Goal: Download file/media

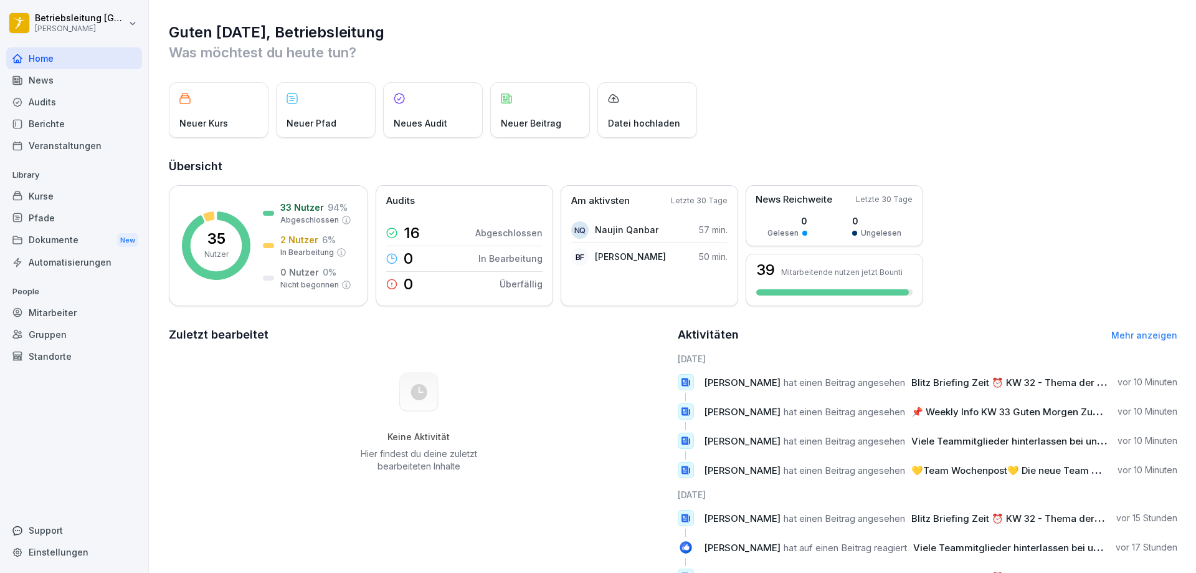
click at [59, 236] on div "Dokumente New" at bounding box center [74, 240] width 136 height 23
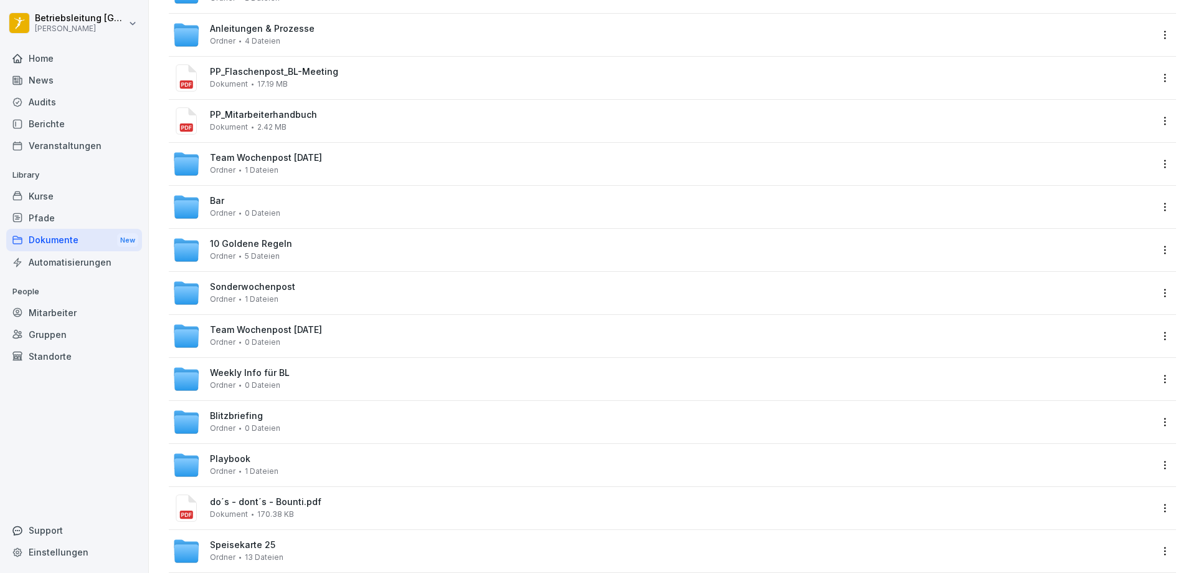
scroll to position [185, 0]
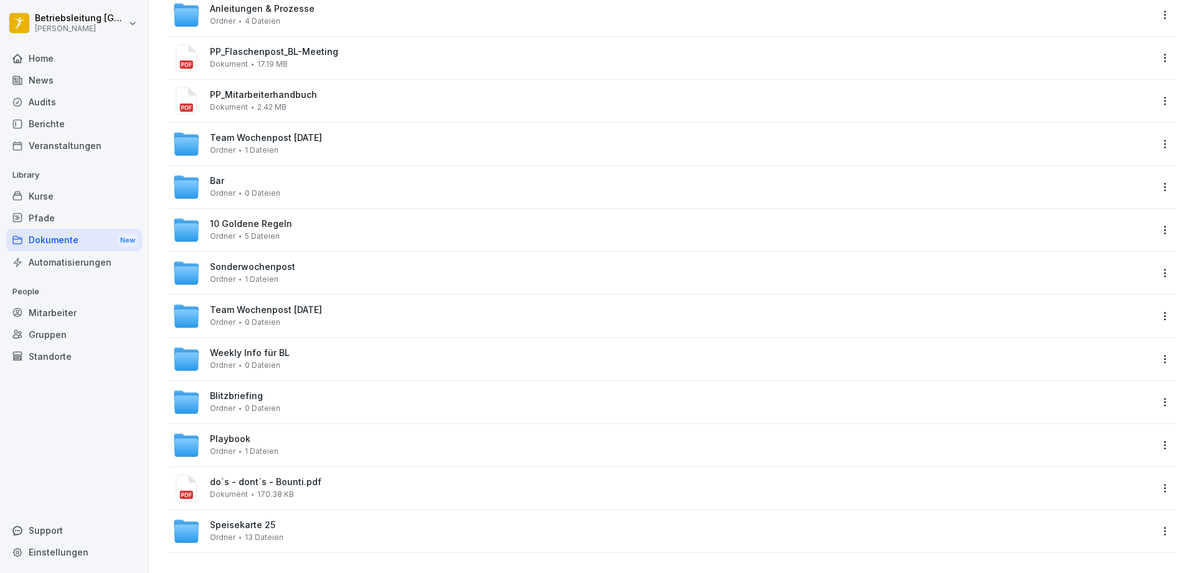
click at [325, 348] on div "Weekly Info für BL Ordner 0 Dateien" at bounding box center [663, 358] width 980 height 27
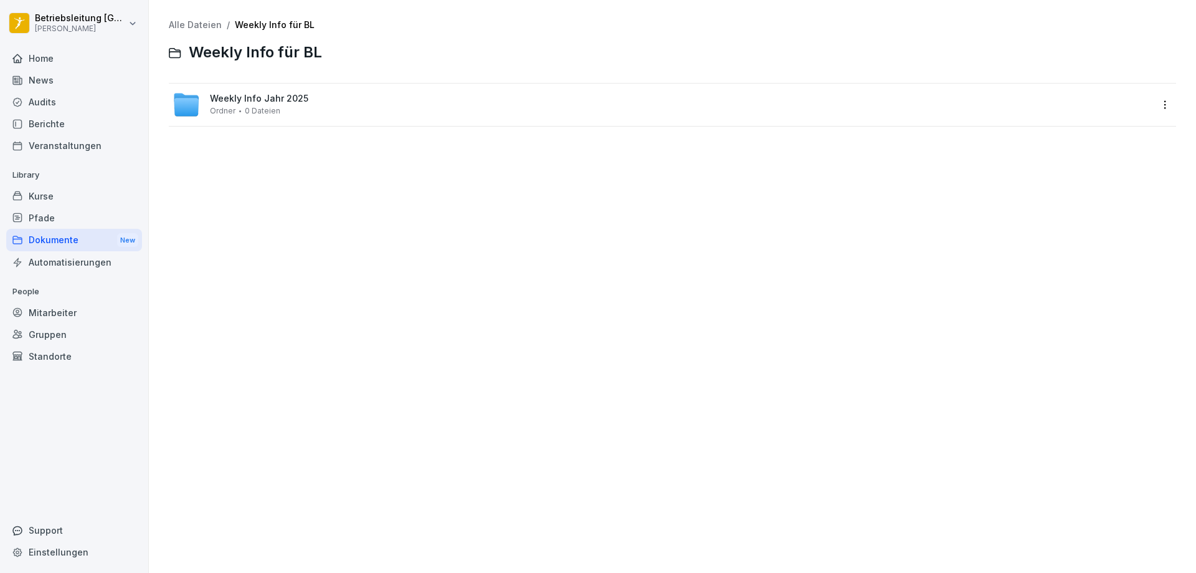
click at [316, 107] on div "Weekly Info Jahr 2025 Ordner 0 Dateien" at bounding box center [663, 104] width 980 height 27
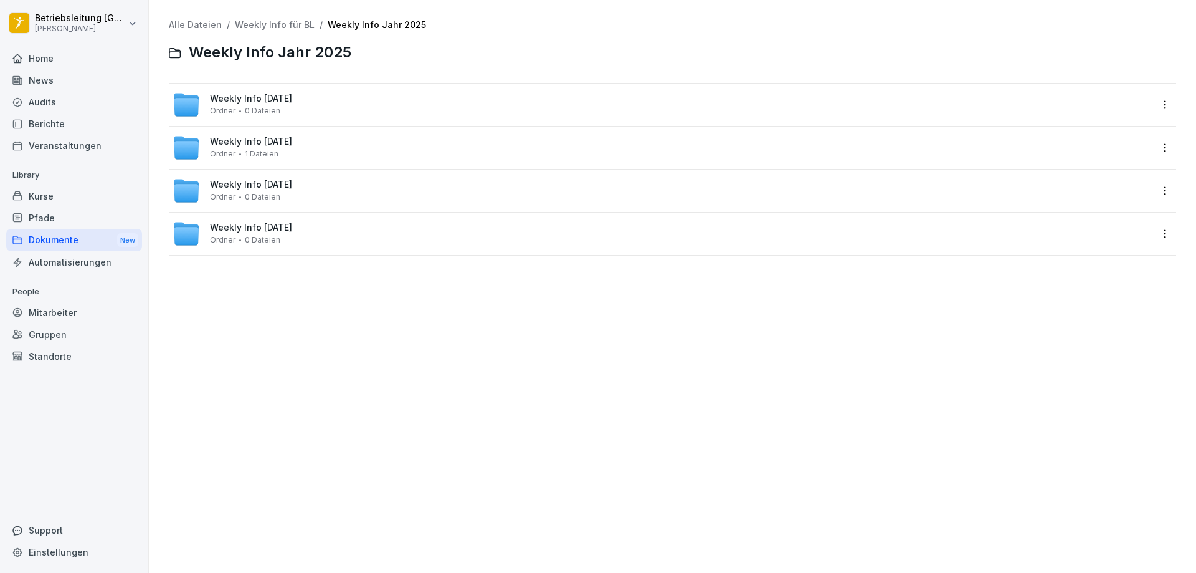
click at [325, 95] on div "Weekly Info [DATE] Ordner 0 Dateien" at bounding box center [663, 104] width 980 height 27
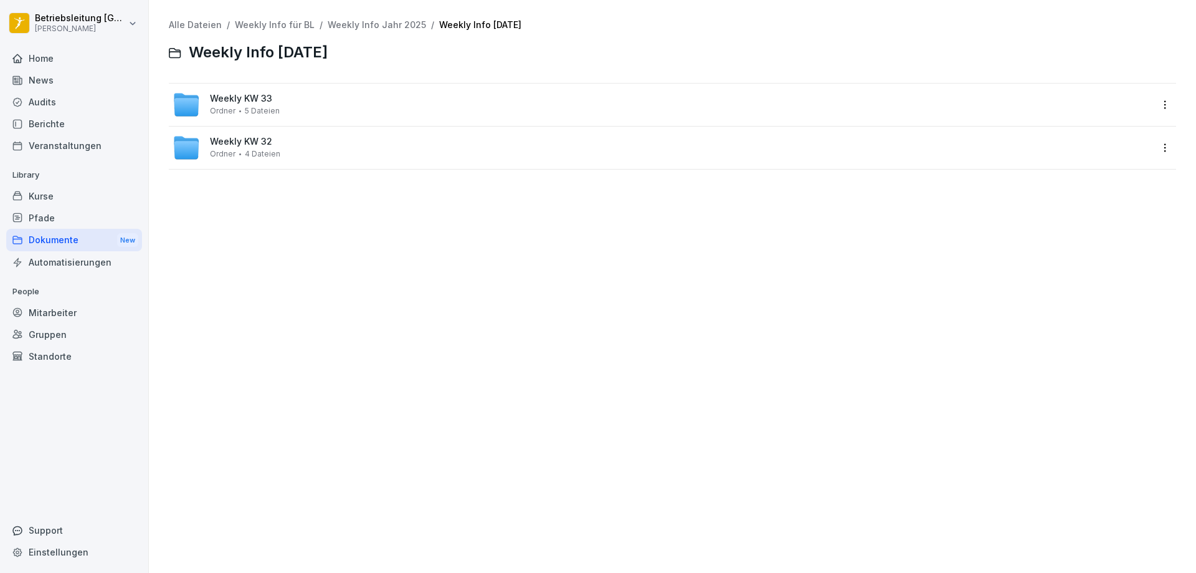
click at [344, 99] on div "Weekly KW 33 Ordner 5 Dateien" at bounding box center [663, 104] width 980 height 27
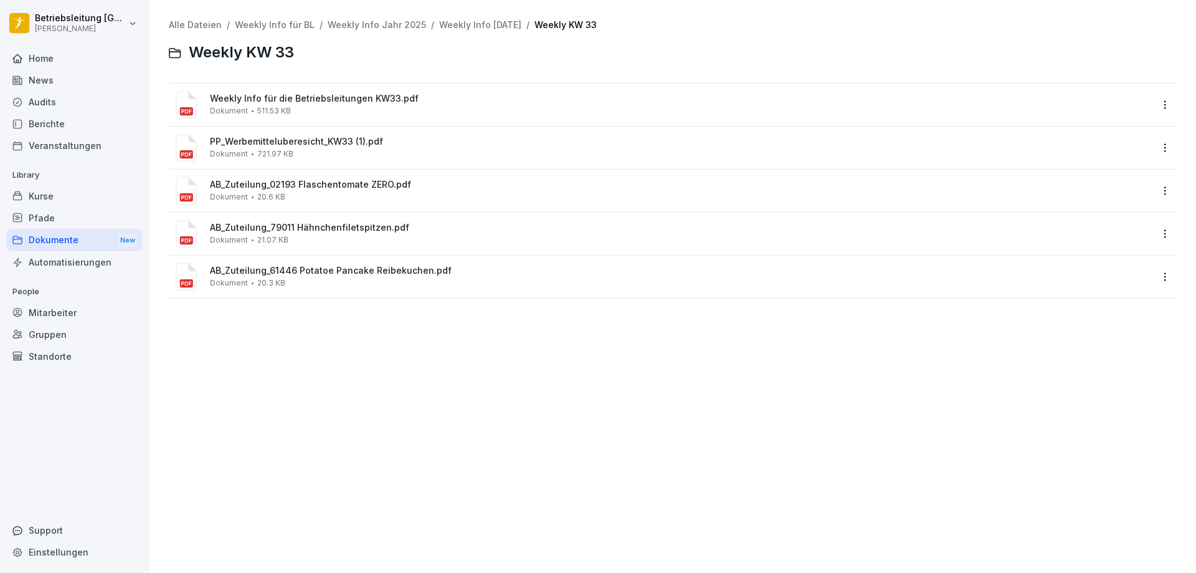
click at [333, 188] on span "AB_Zuteilung_02193 Flaschentomate ZERO.pdf" at bounding box center [681, 184] width 943 height 11
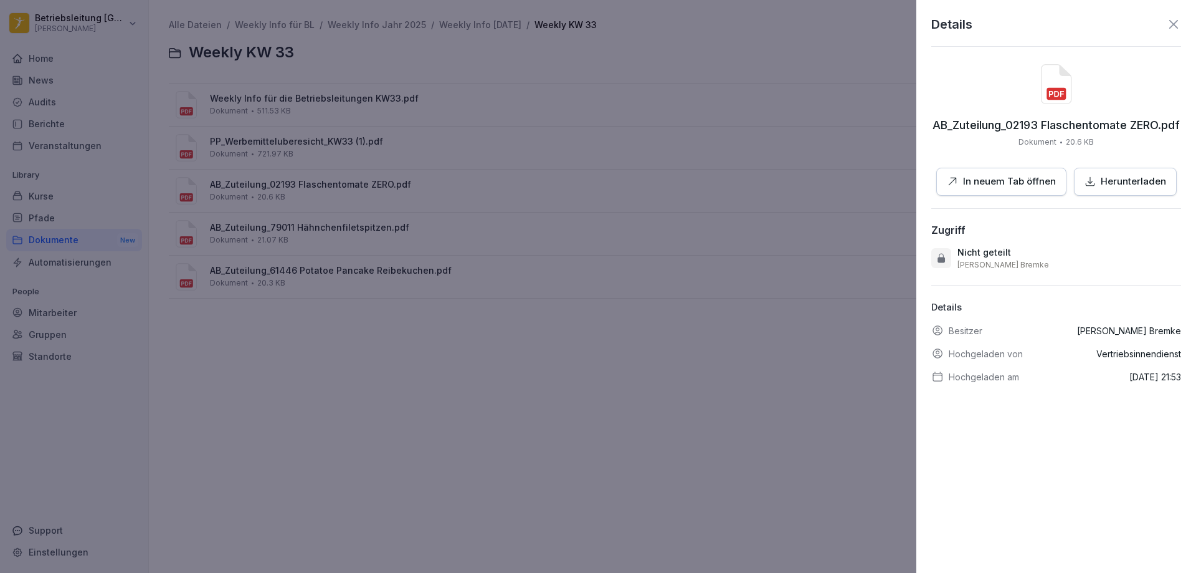
click at [1019, 179] on p "In neuem Tab öffnen" at bounding box center [1009, 181] width 93 height 14
click at [692, 327] on div at bounding box center [598, 286] width 1196 height 573
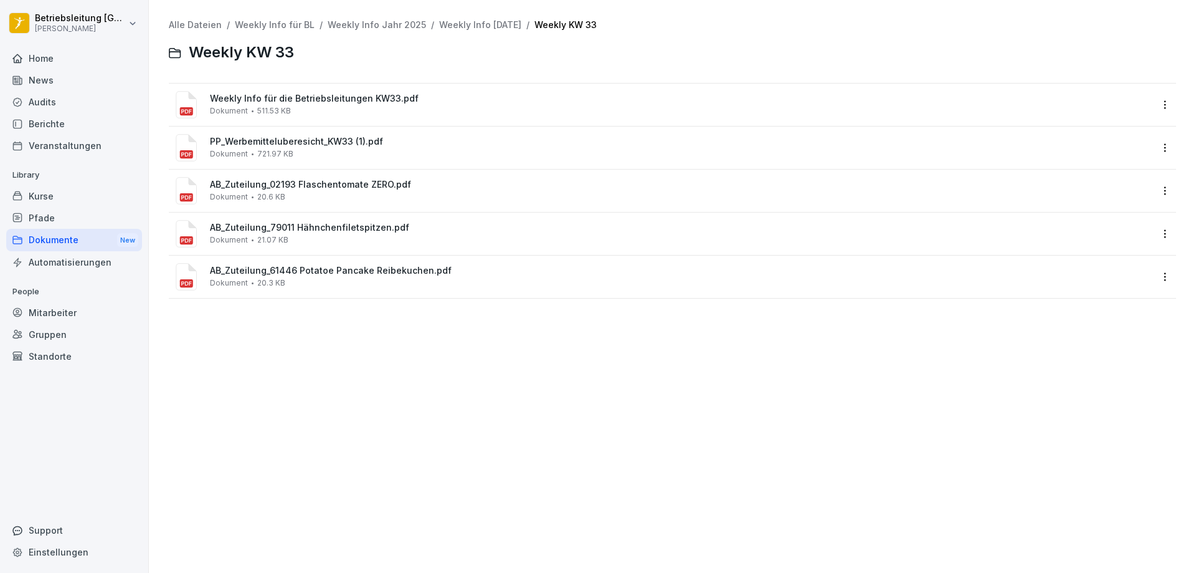
click at [236, 92] on div "Weekly Info für die Betriebsleitungen KW33.pdf Dokument 511.53 KB" at bounding box center [662, 104] width 987 height 42
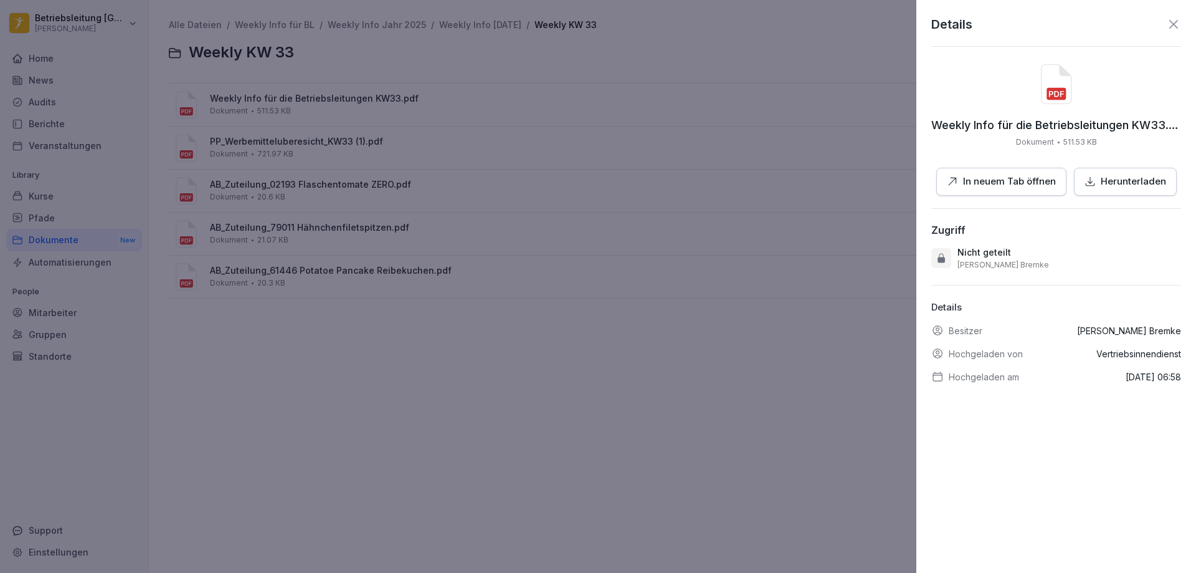
click at [1027, 178] on p "In neuem Tab öffnen" at bounding box center [1009, 181] width 93 height 14
